Goal: Task Accomplishment & Management: Manage account settings

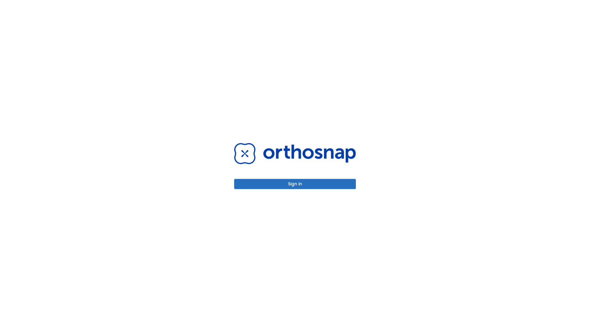
click at [295, 184] on button "Sign in" at bounding box center [295, 184] width 122 height 10
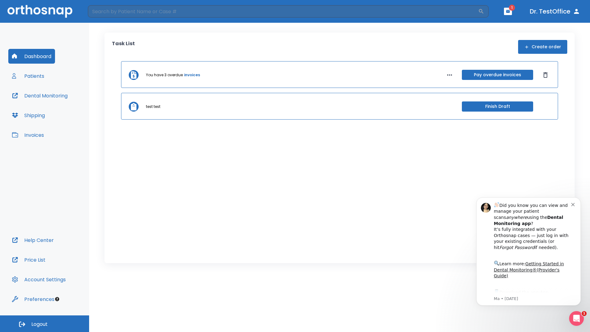
click at [45, 323] on span "Logout" at bounding box center [39, 324] width 16 height 7
